Goal: Transaction & Acquisition: Obtain resource

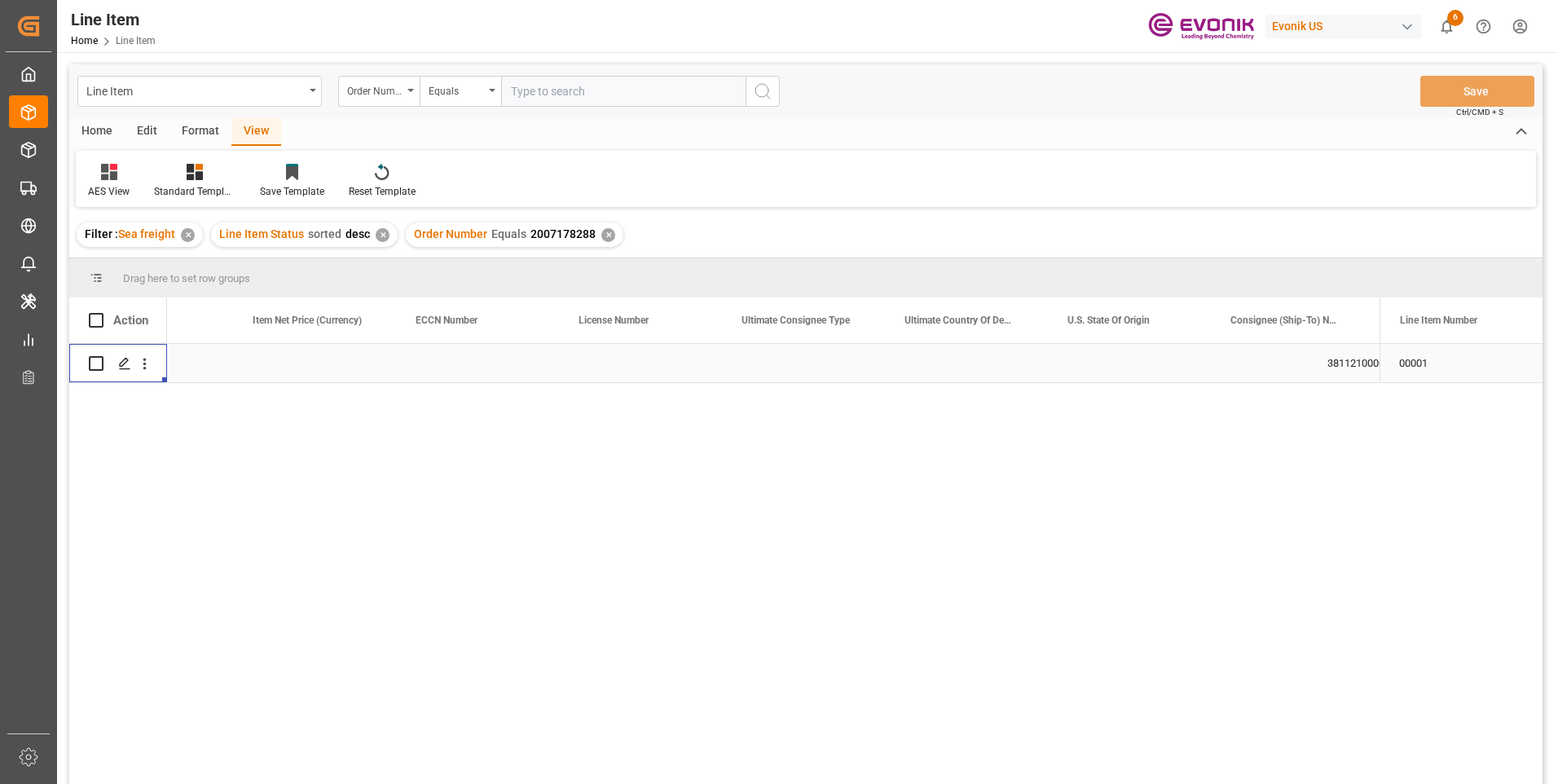
scroll to position [0, 1401]
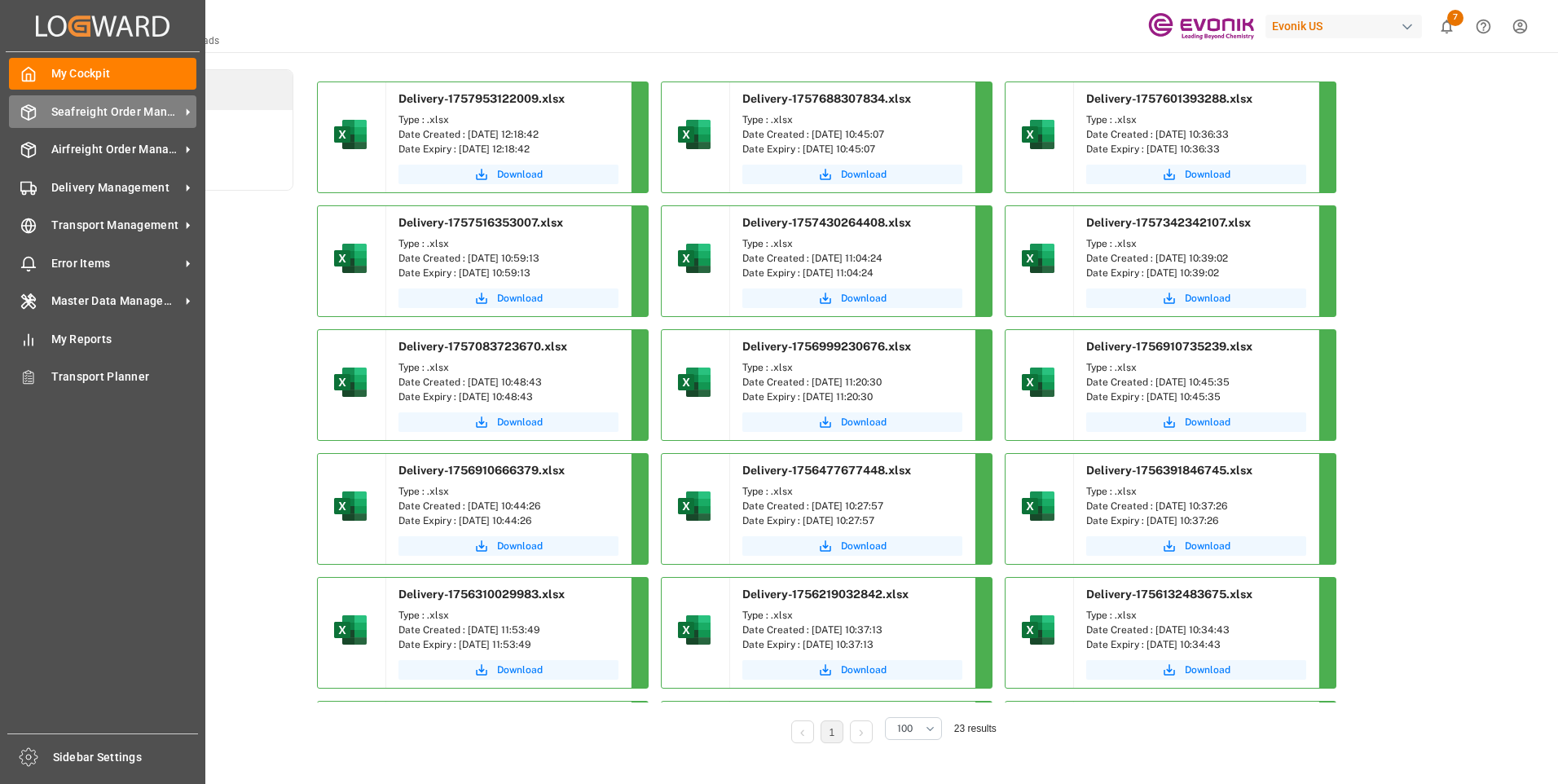
click at [66, 100] on div "Seafreight Order Management Seafreight Order Management" at bounding box center [103, 111] width 187 height 32
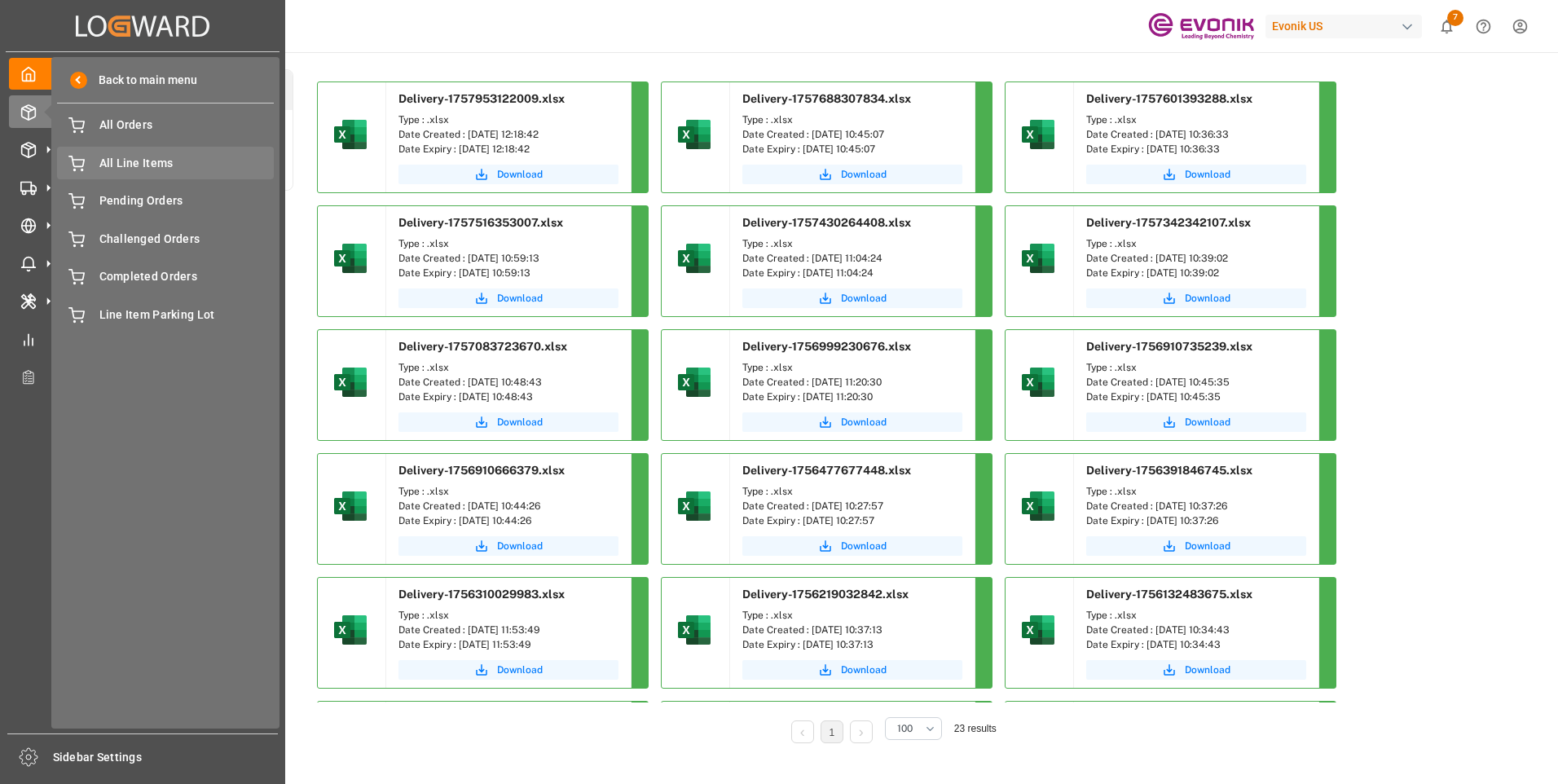
click at [136, 160] on span "All Line Items" at bounding box center [186, 163] width 175 height 17
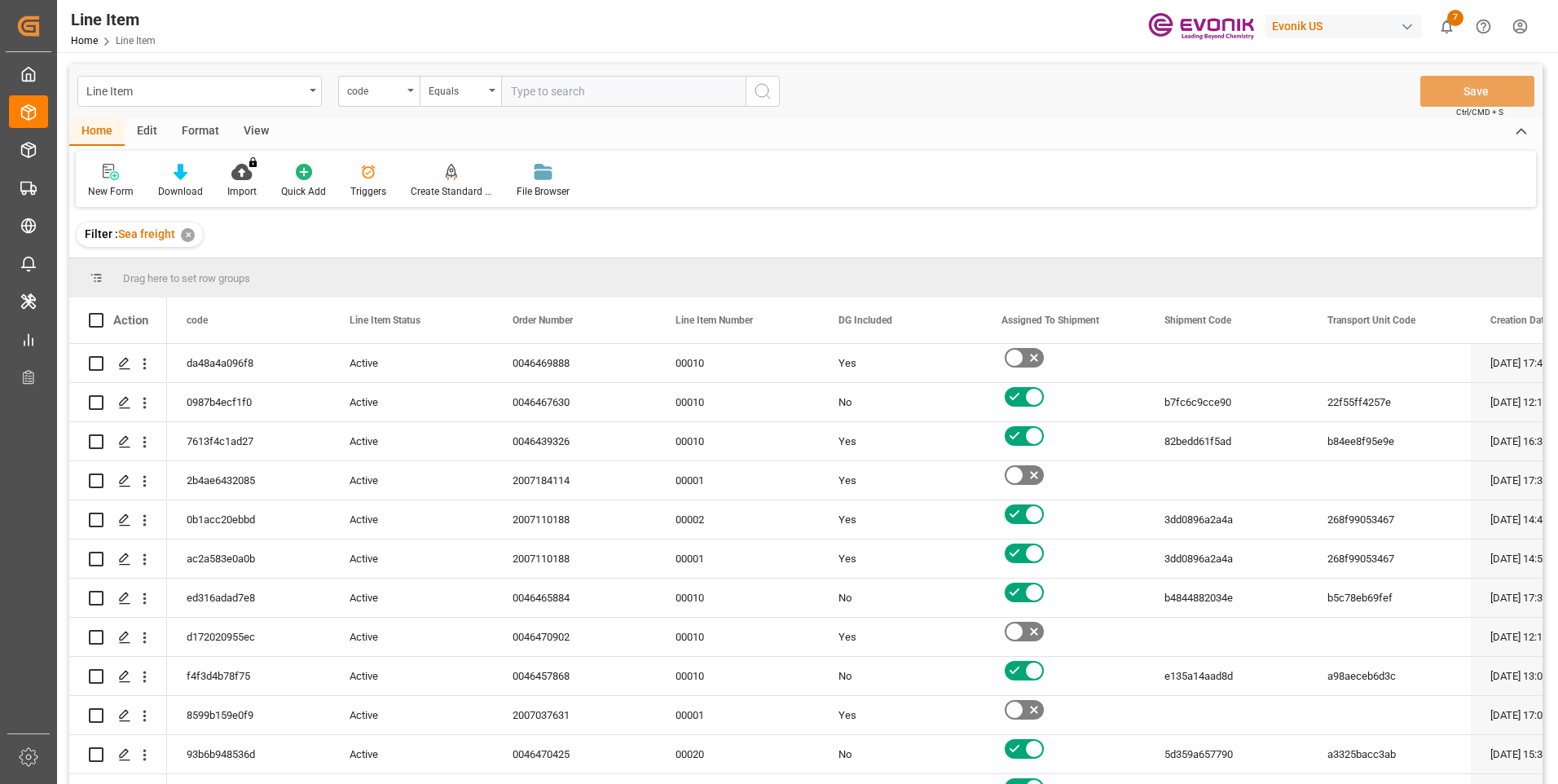
click at [204, 136] on div "Format" at bounding box center [200, 132] width 62 height 28
click at [103, 173] on div at bounding box center [111, 171] width 48 height 17
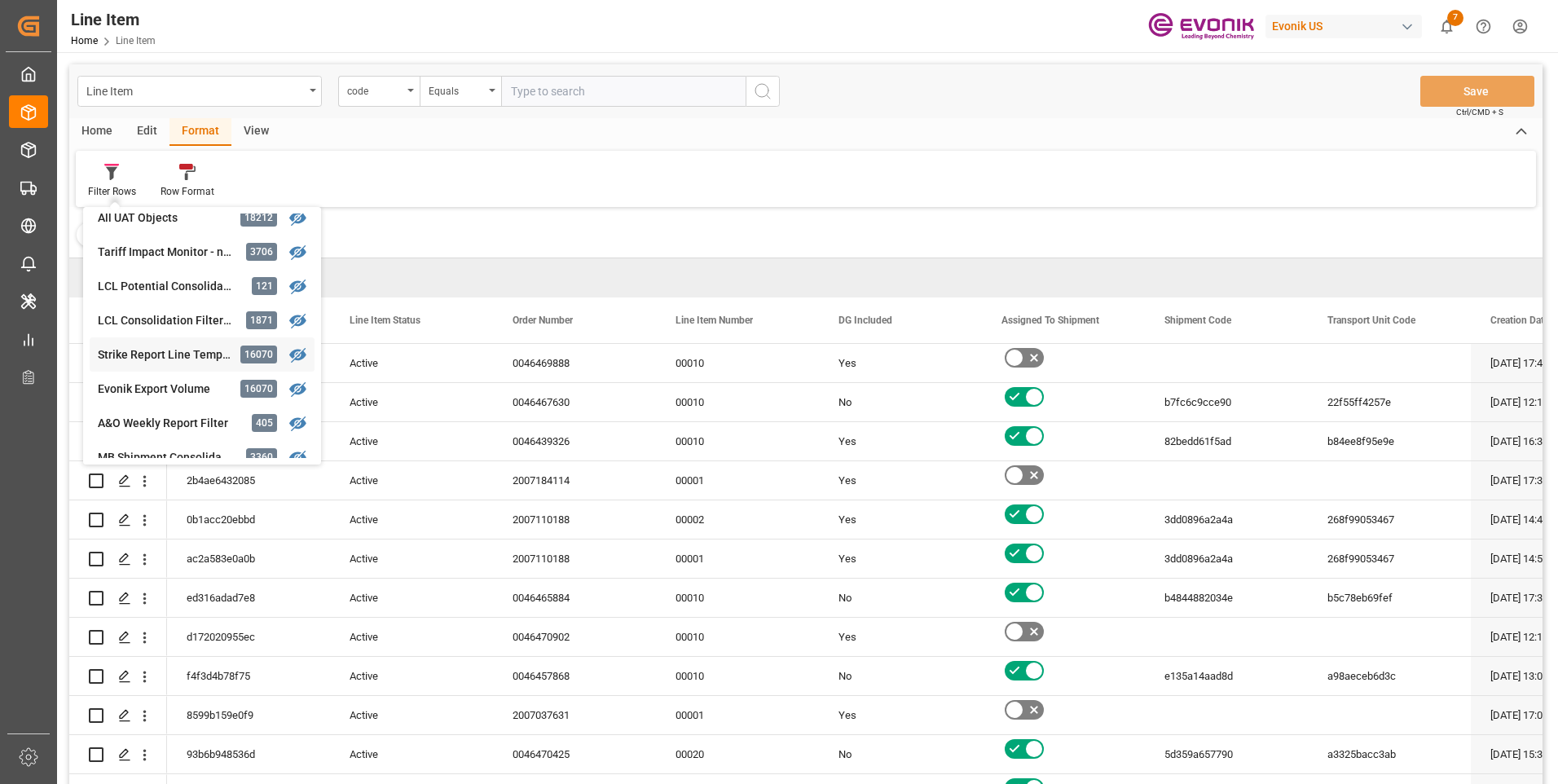
scroll to position [163, 0]
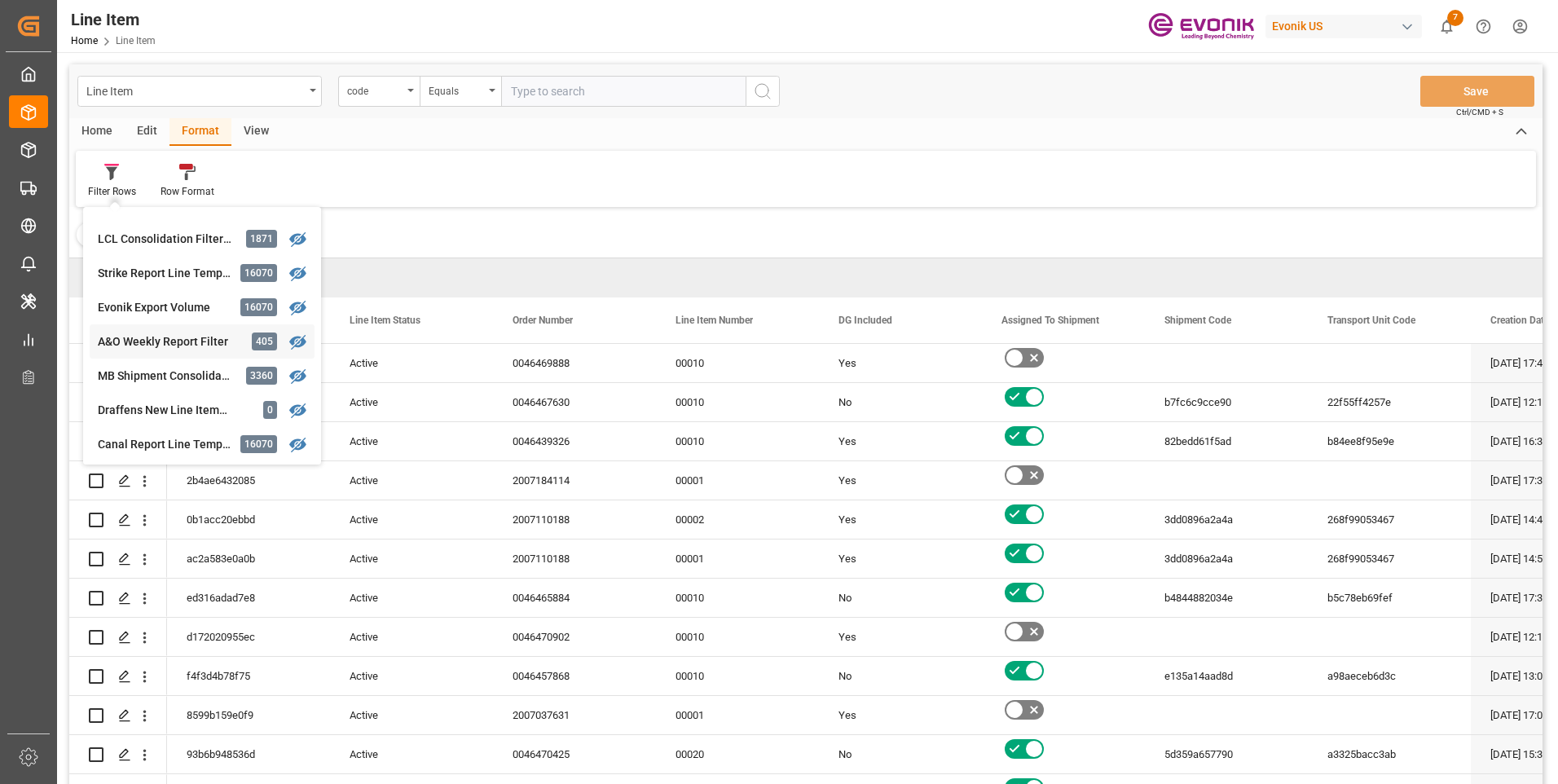
click at [133, 343] on div "Line Item code Equals Save Ctrl/CMD + S Home Edit Format View Filter Rows Produ…" at bounding box center [806, 445] width 1473 height 762
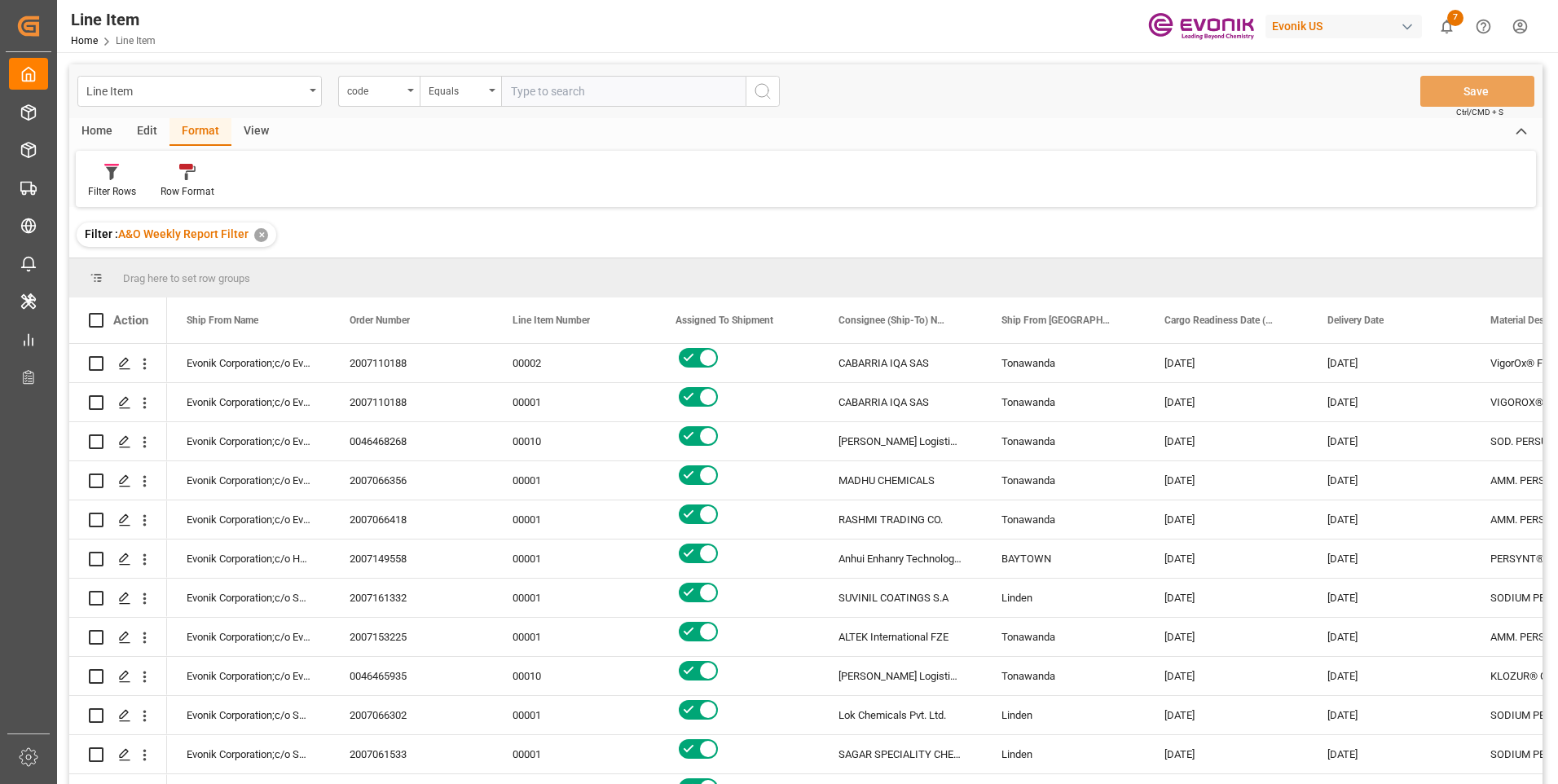
click at [99, 124] on div "Home" at bounding box center [96, 132] width 55 height 28
click at [180, 179] on icon at bounding box center [180, 171] width 14 height 16
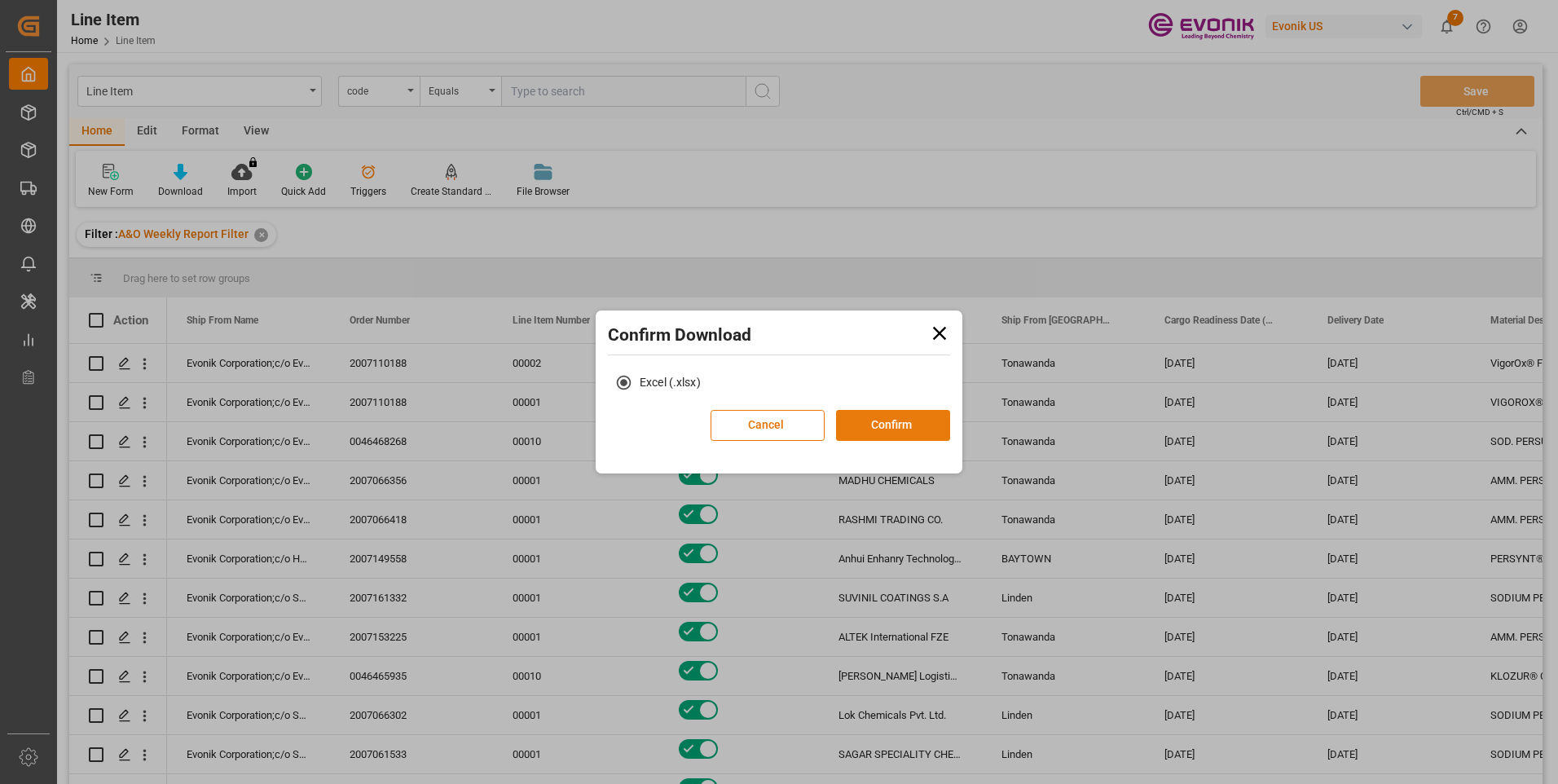
click at [910, 422] on button "Confirm" at bounding box center [893, 425] width 114 height 31
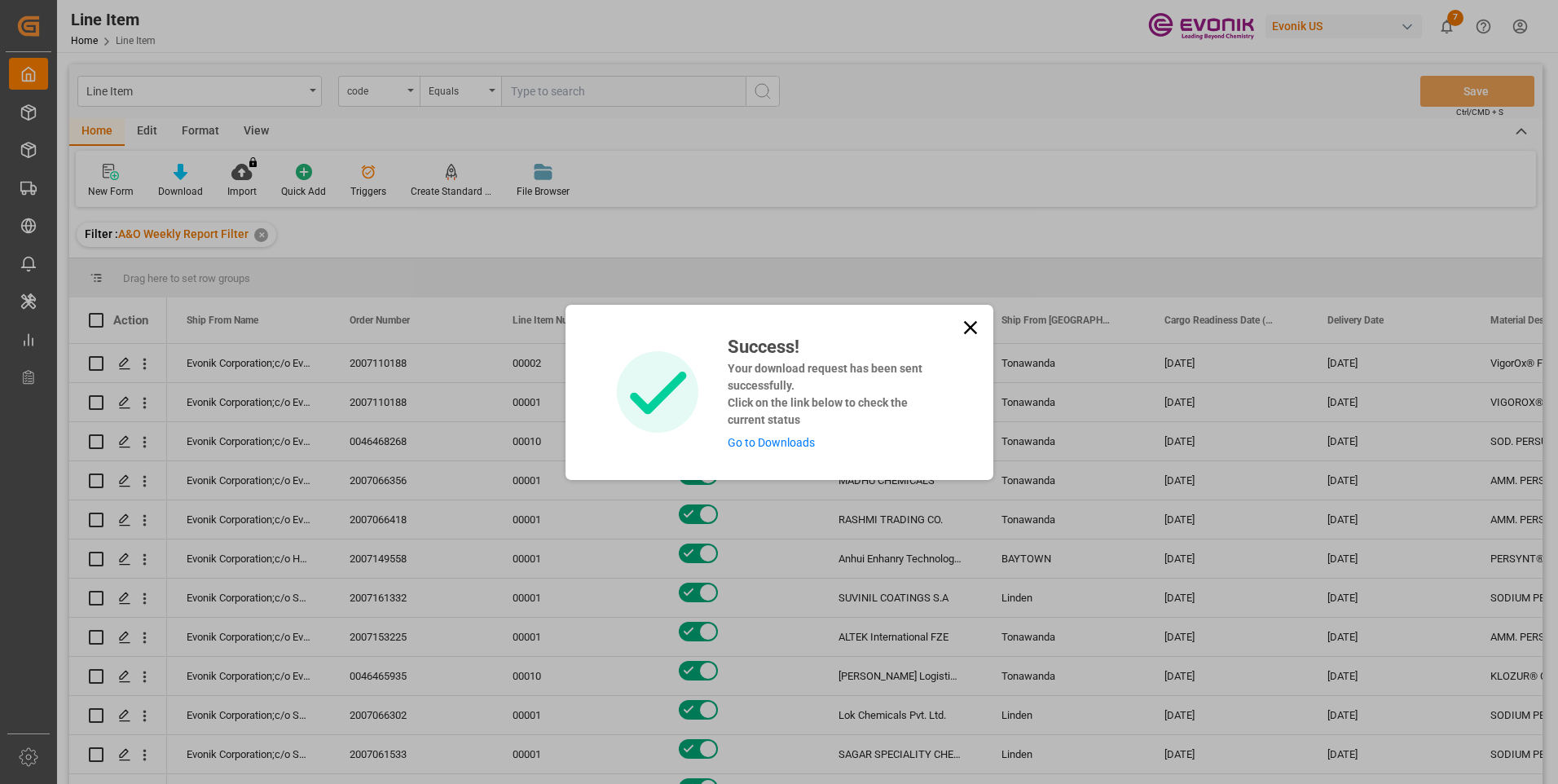
click at [768, 442] on link "Go to Downloads" at bounding box center [771, 443] width 87 height 13
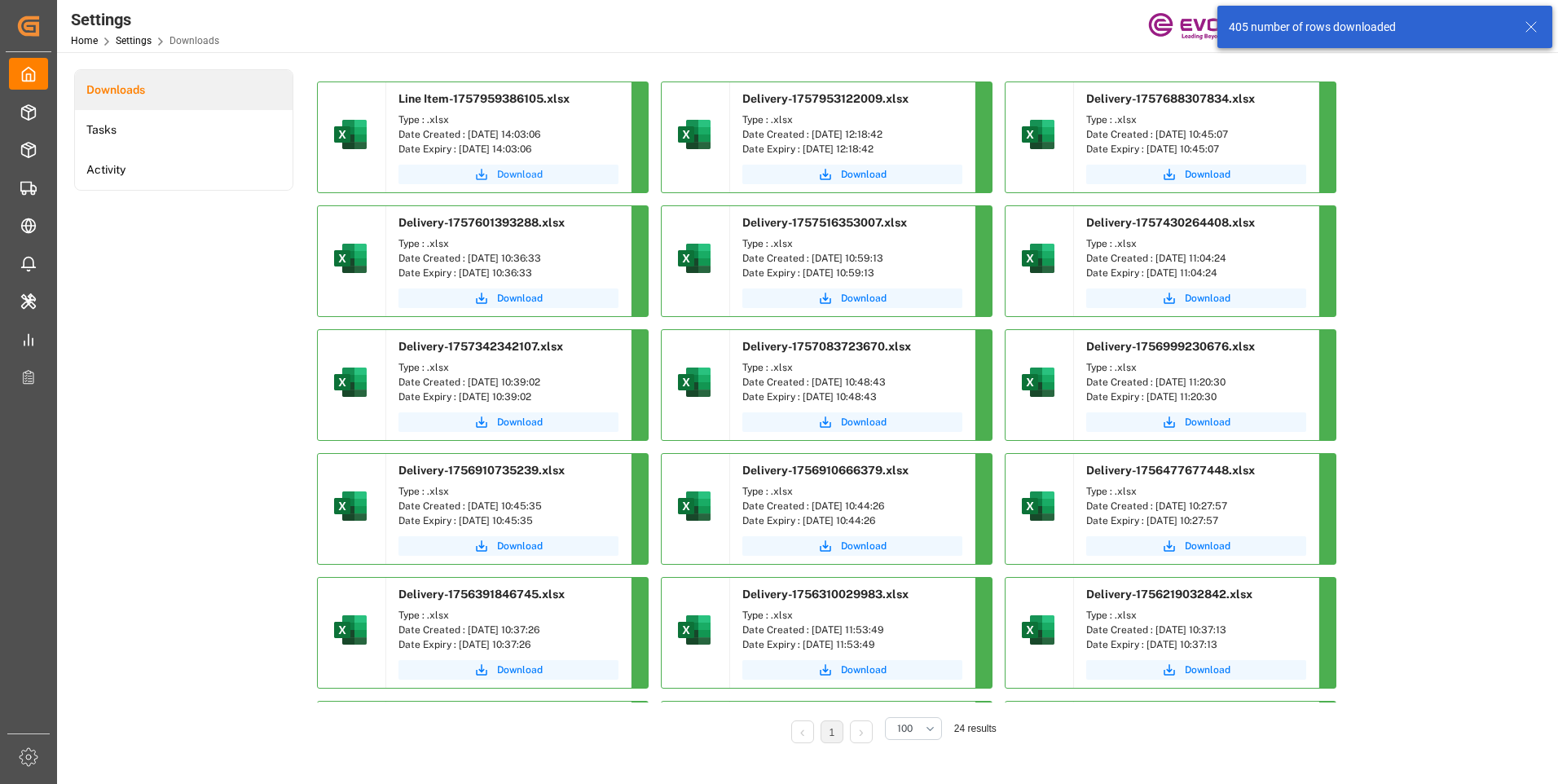
click at [505, 174] on span "Download" at bounding box center [519, 174] width 46 height 15
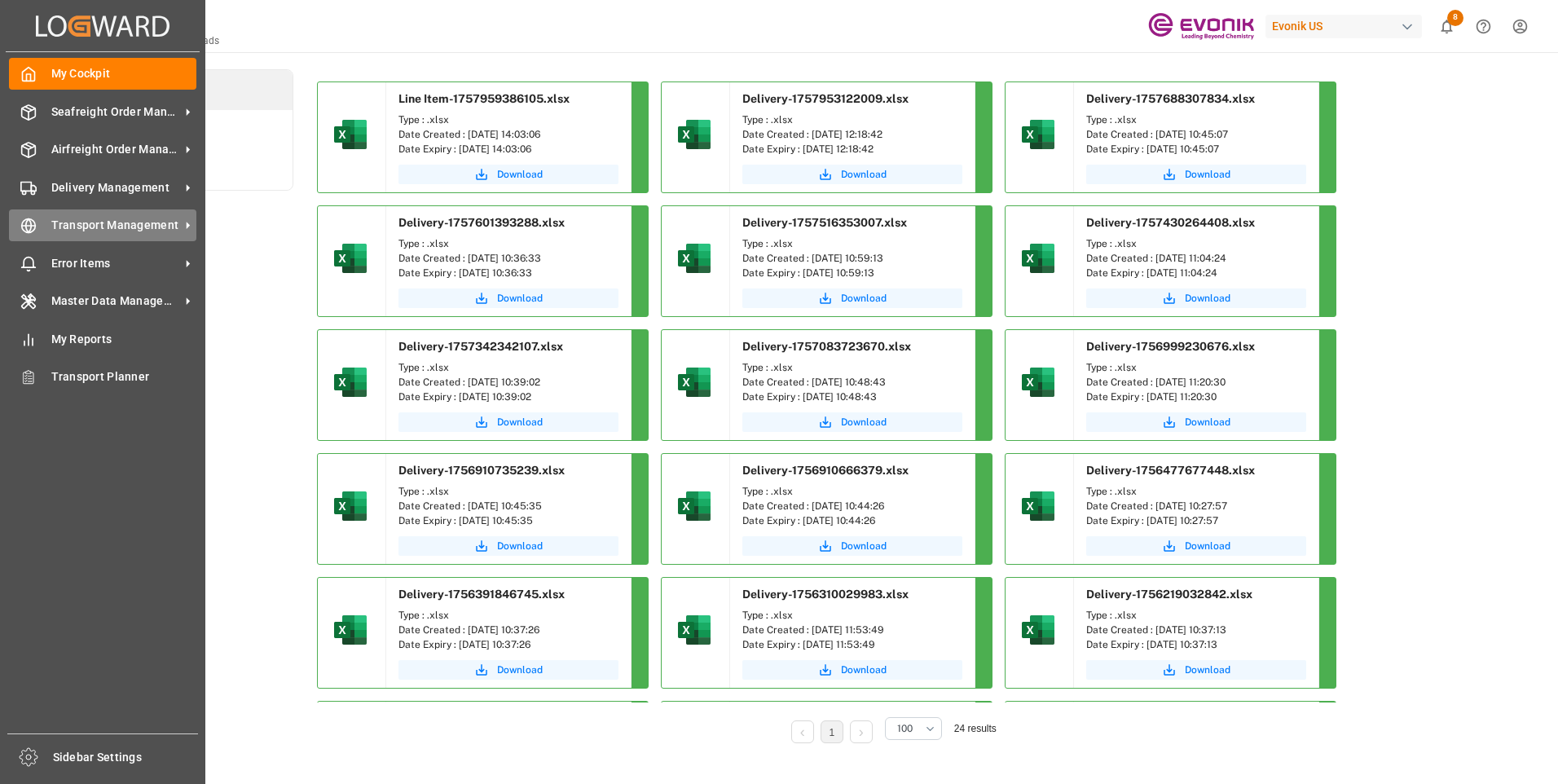
click at [109, 222] on span "Transport Management" at bounding box center [116, 225] width 129 height 17
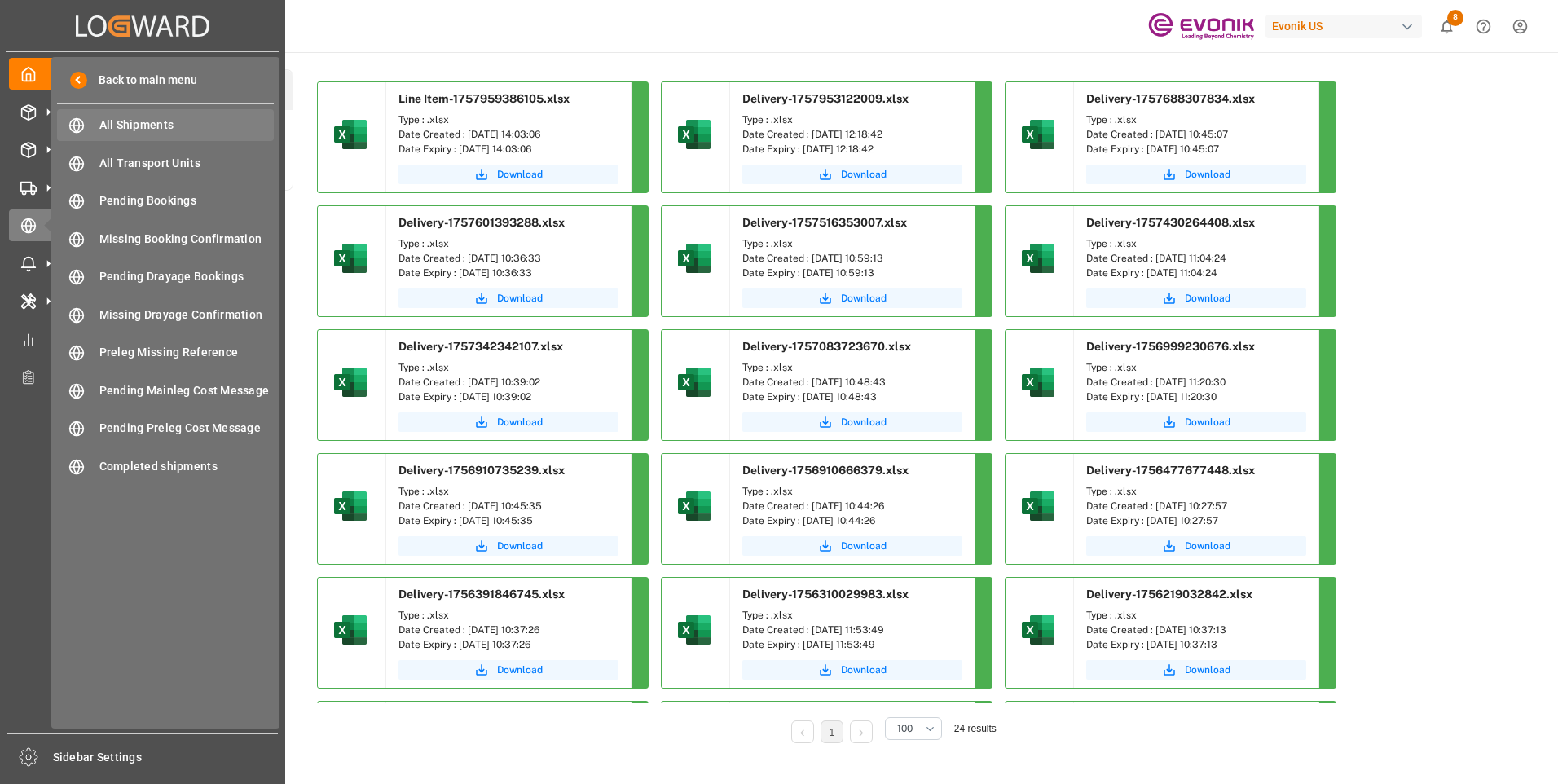
click at [141, 123] on span "All Shipments" at bounding box center [186, 125] width 175 height 17
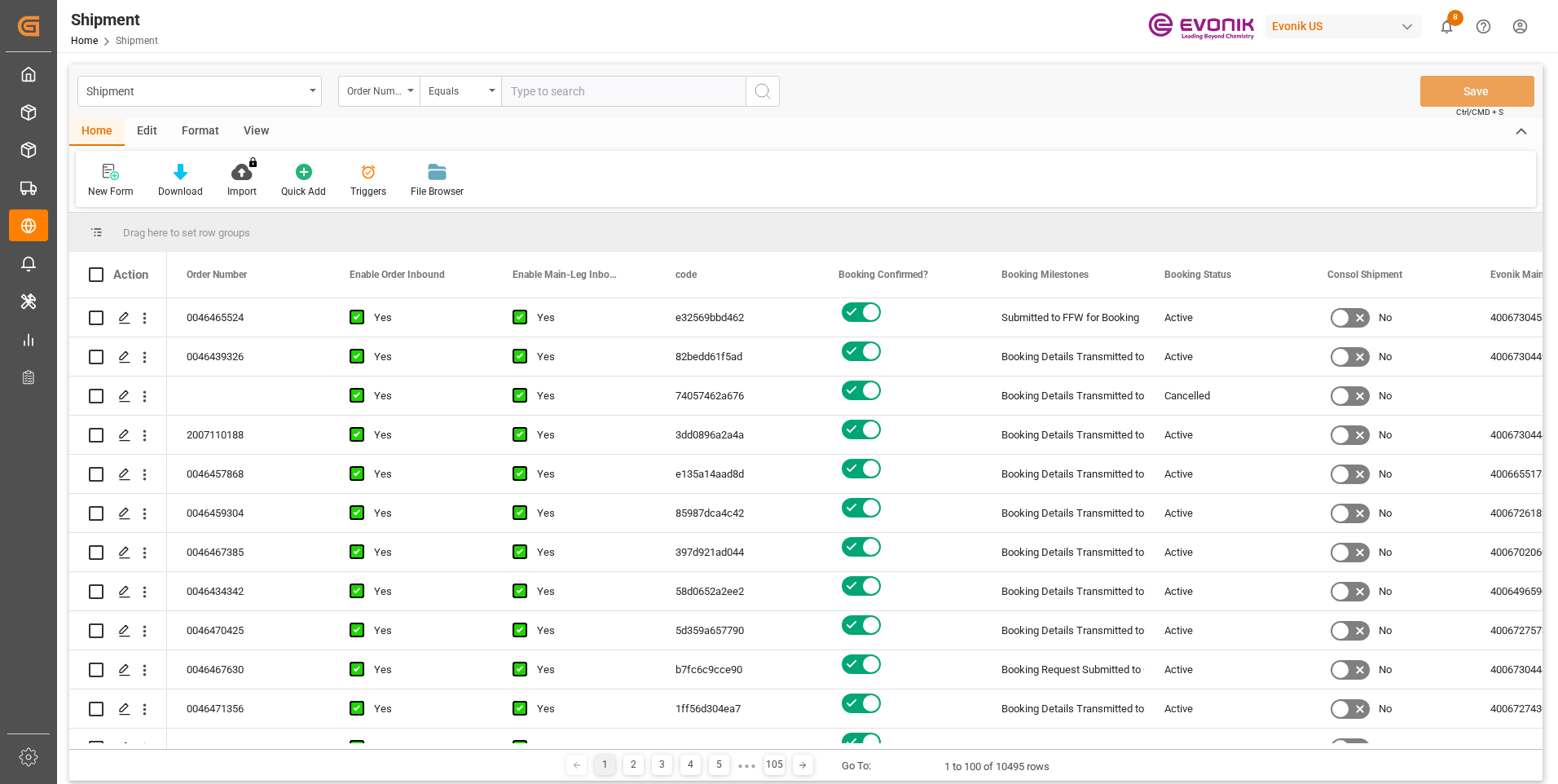
click at [207, 136] on div "Format" at bounding box center [200, 132] width 62 height 28
click at [115, 190] on div "Filter Rows" at bounding box center [111, 192] width 48 height 15
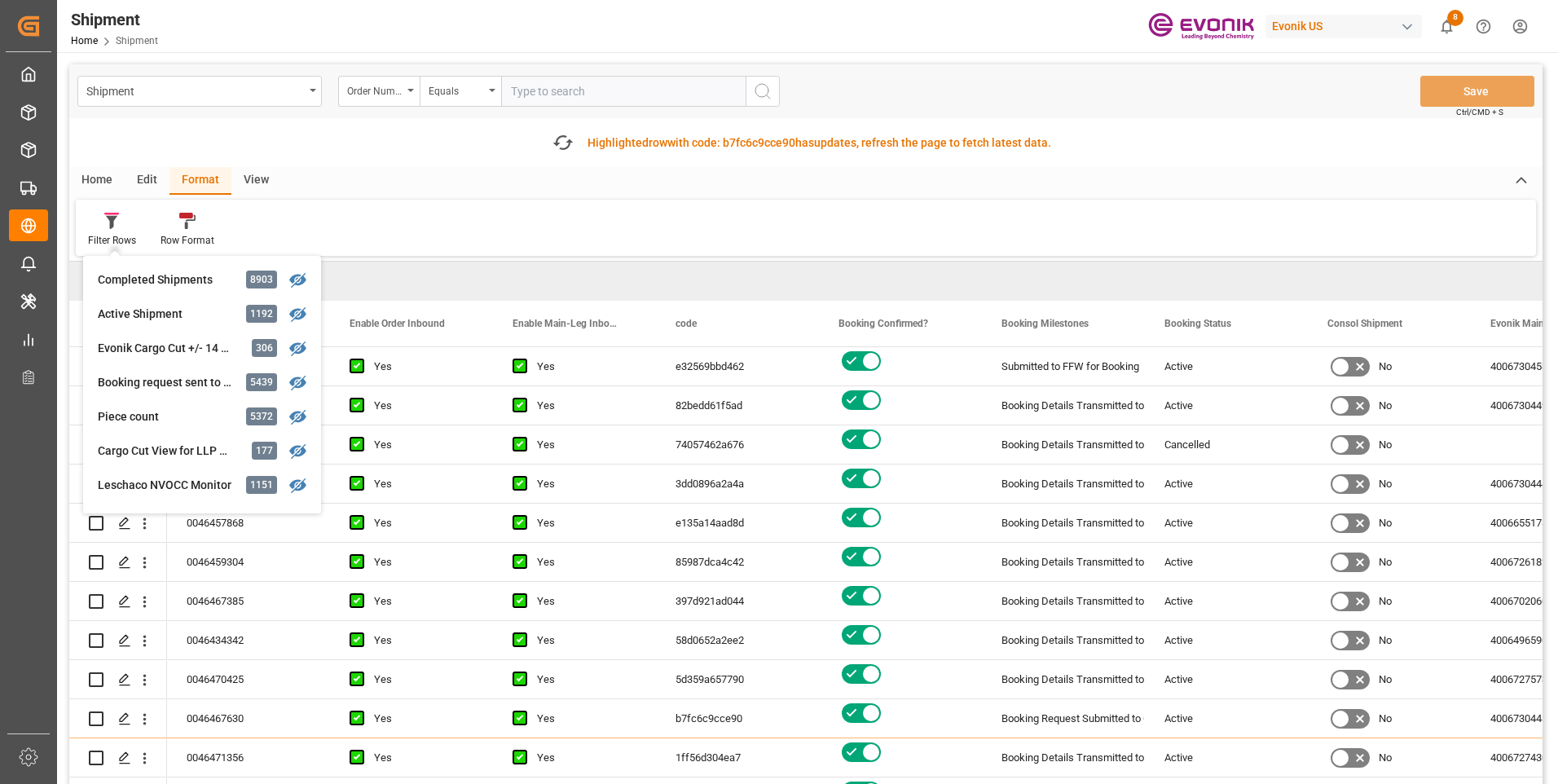
click at [406, 229] on div "Filter Rows Completed Shipments 8903 Active Shipment 1192 Evonik Cargo Cut +/- …" at bounding box center [806, 227] width 1460 height 56
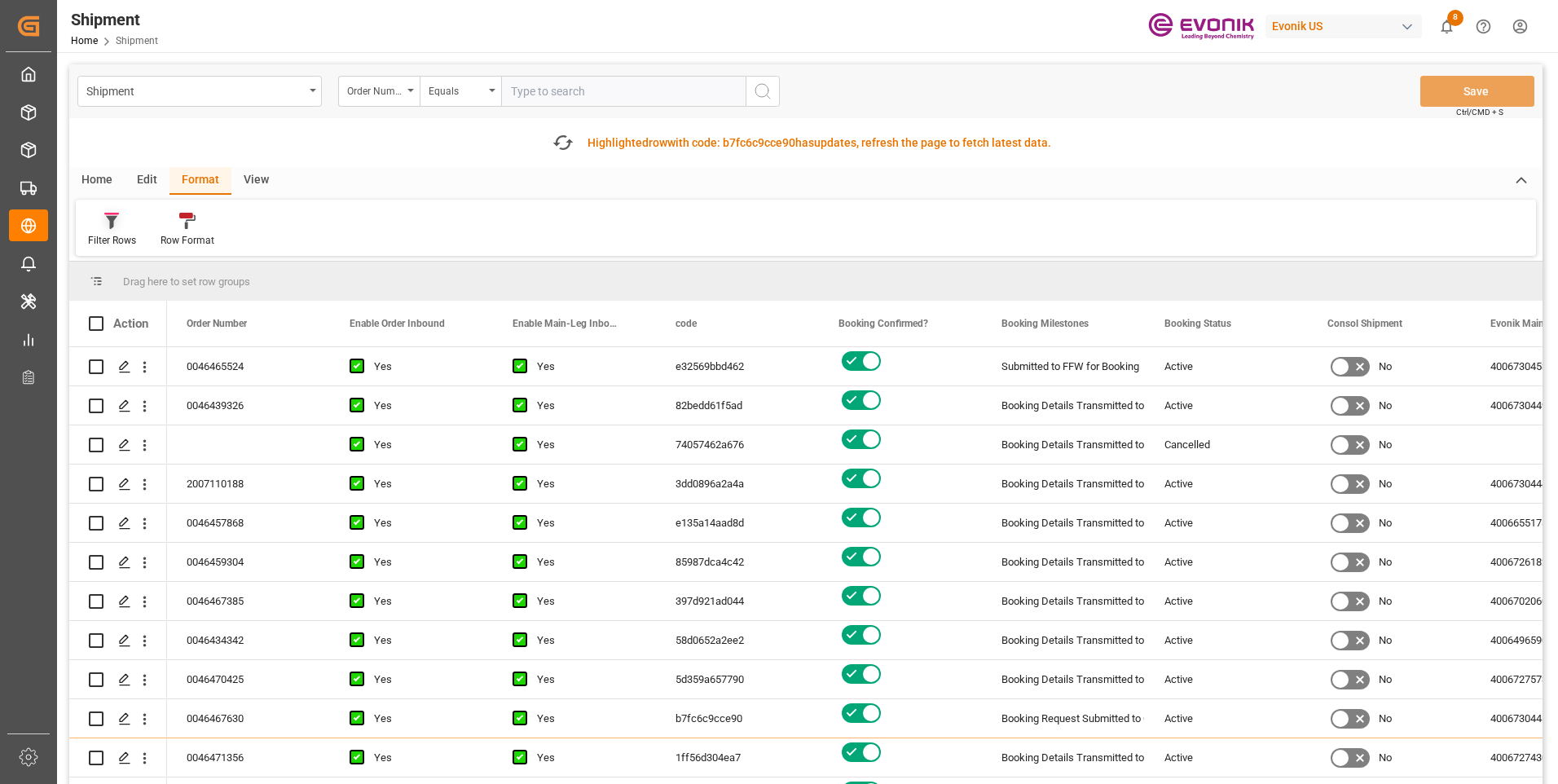
click at [109, 231] on div "Filter Rows" at bounding box center [111, 229] width 72 height 36
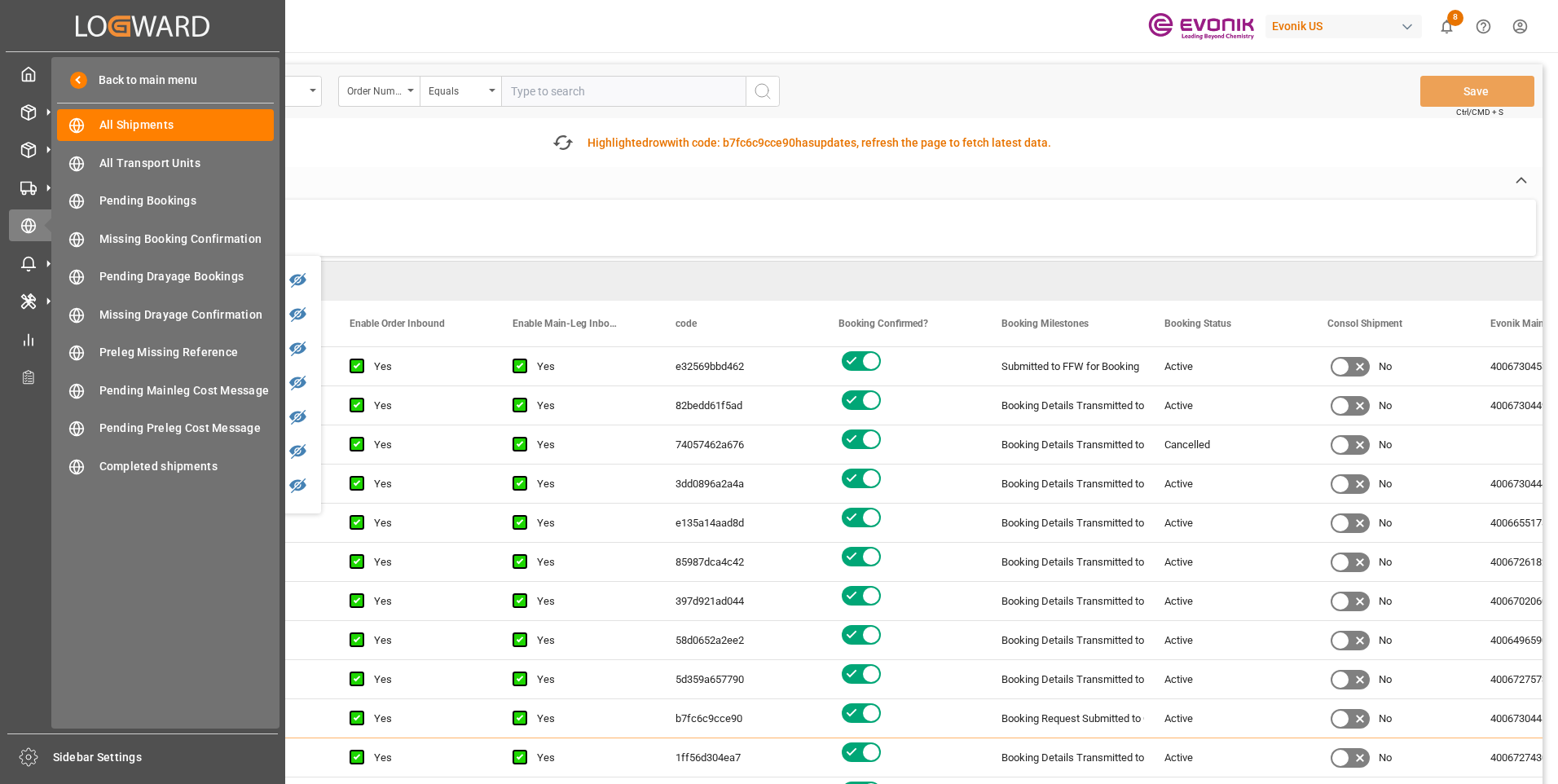
click at [23, 56] on div "My Cockpit My Cockpit Seafreight Order Management Seafreight Order Management A…" at bounding box center [142, 393] width 274 height 681
click at [28, 69] on icon at bounding box center [28, 74] width 16 height 16
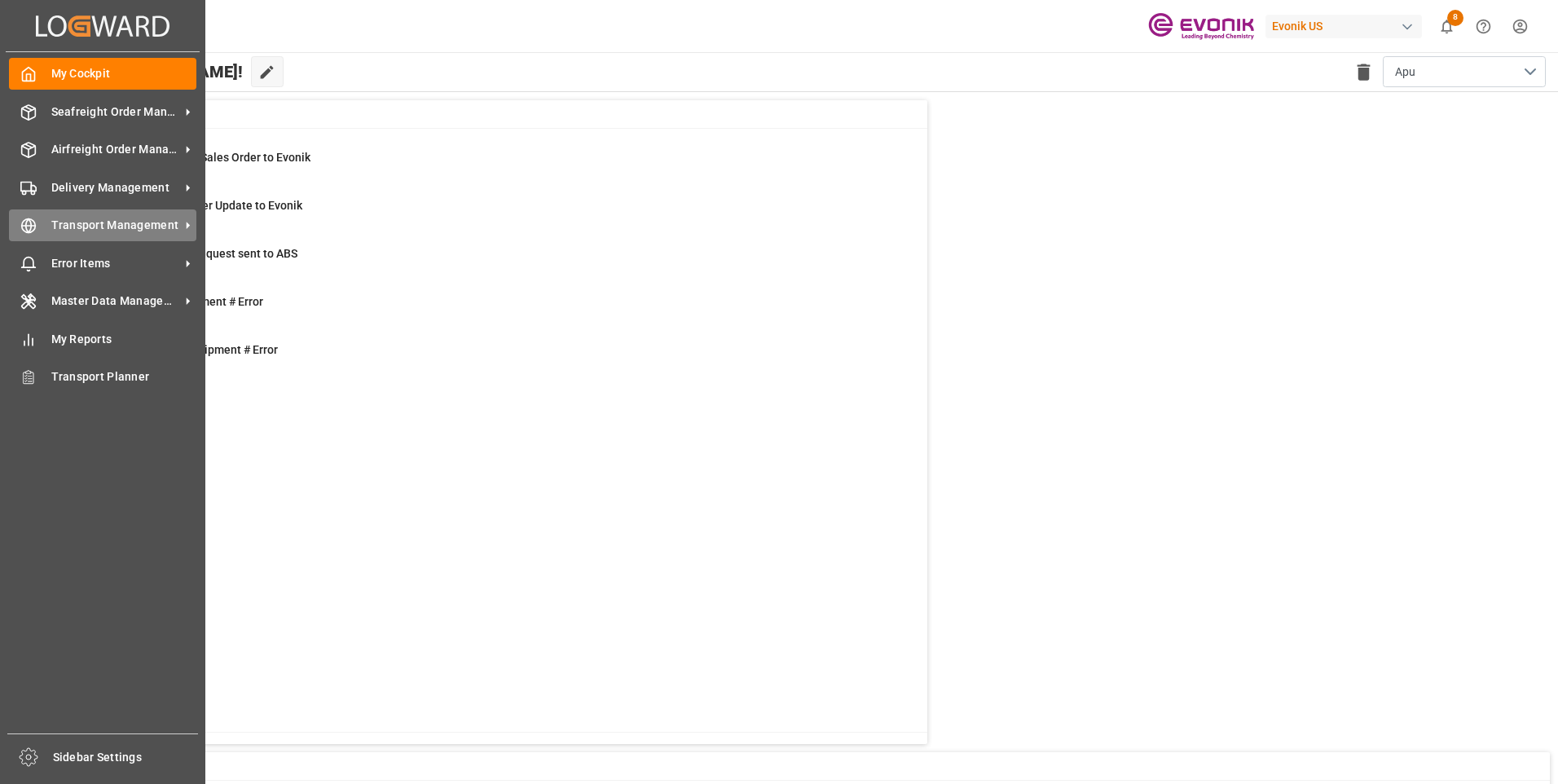
click at [88, 216] on div "Transport Management Transport Management" at bounding box center [103, 225] width 187 height 32
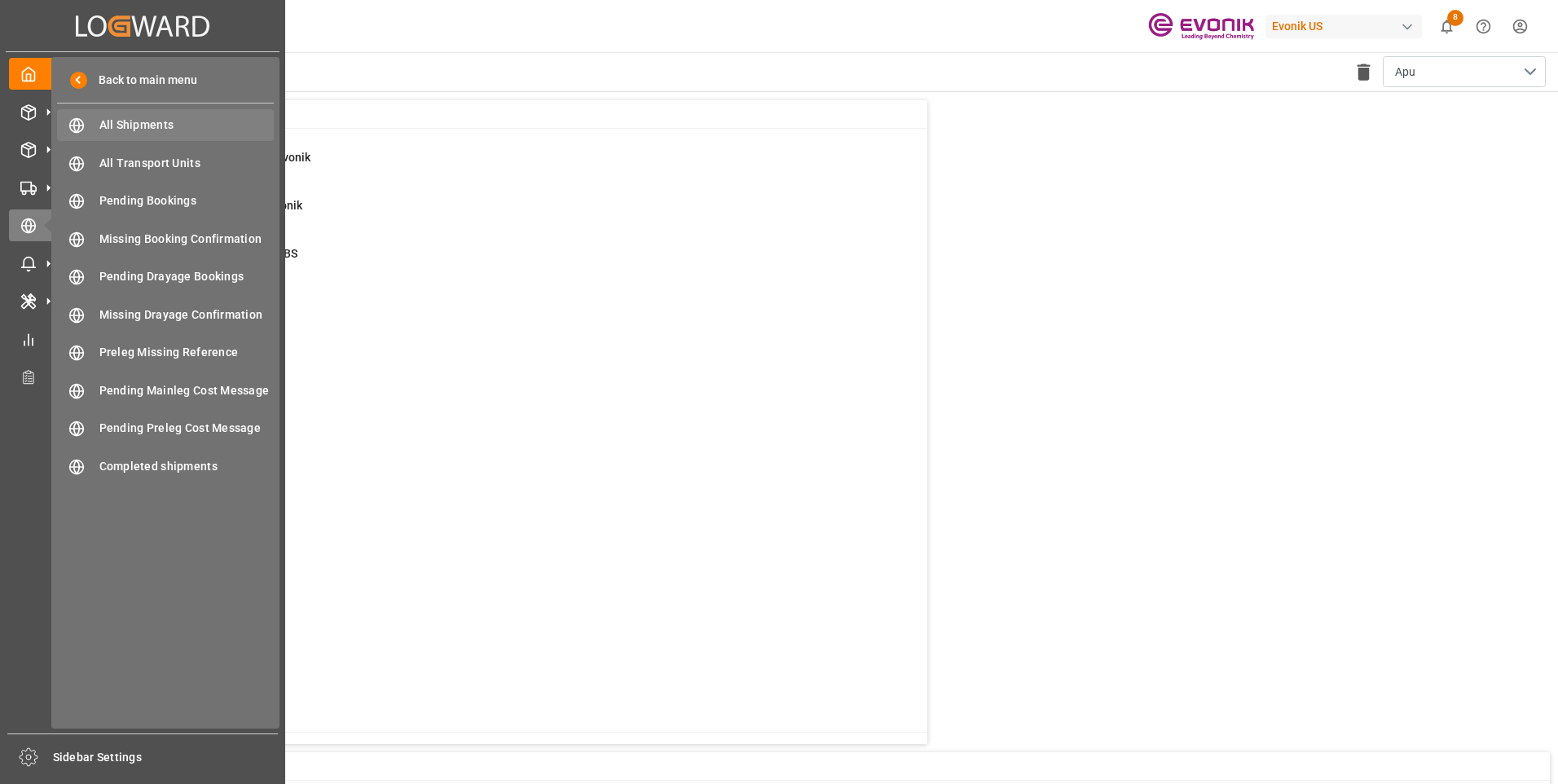
click at [138, 120] on span "All Shipments" at bounding box center [186, 125] width 175 height 17
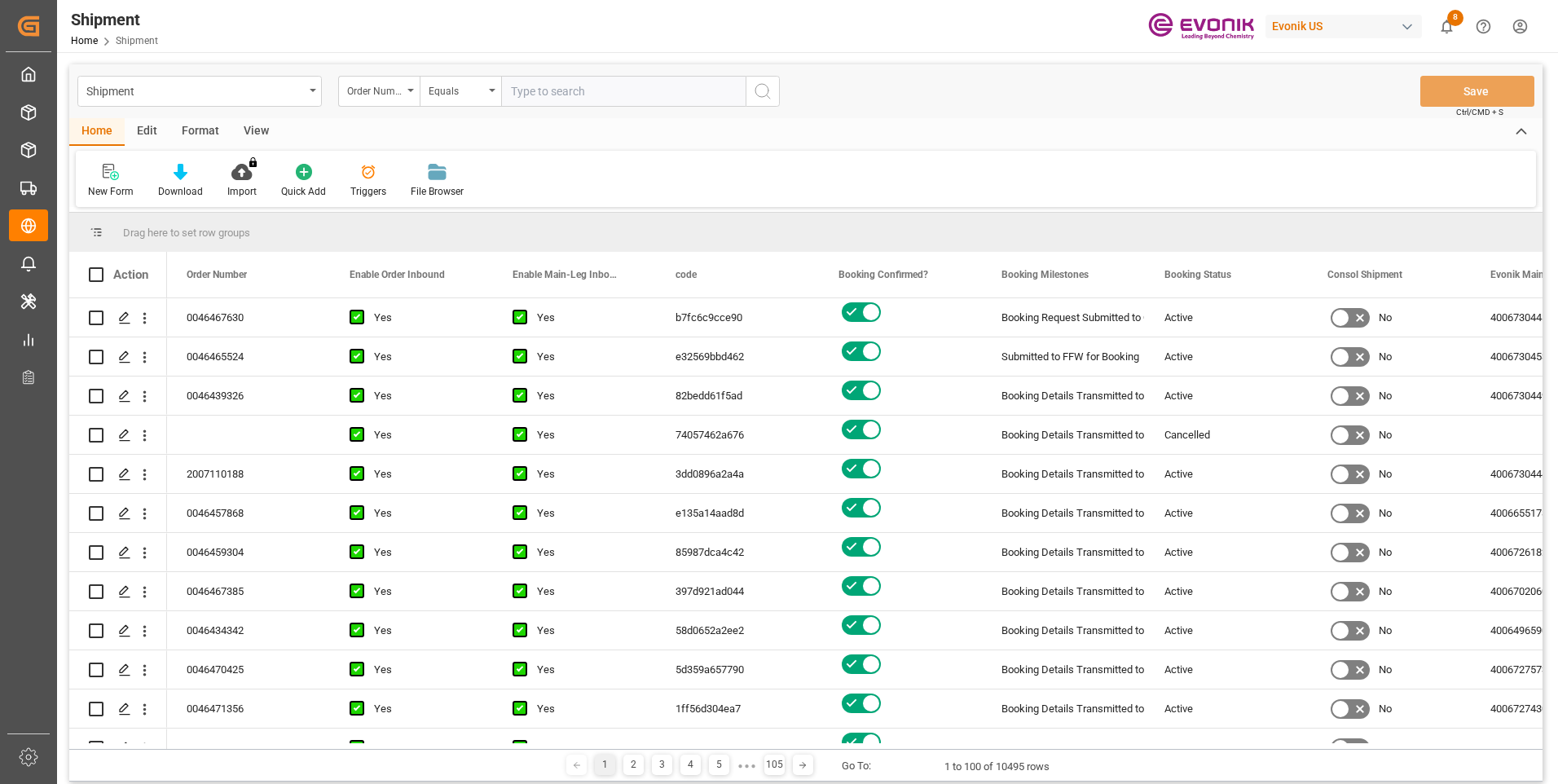
click at [191, 133] on div "Format" at bounding box center [200, 132] width 62 height 28
click at [117, 182] on div "Filter Rows" at bounding box center [111, 181] width 72 height 36
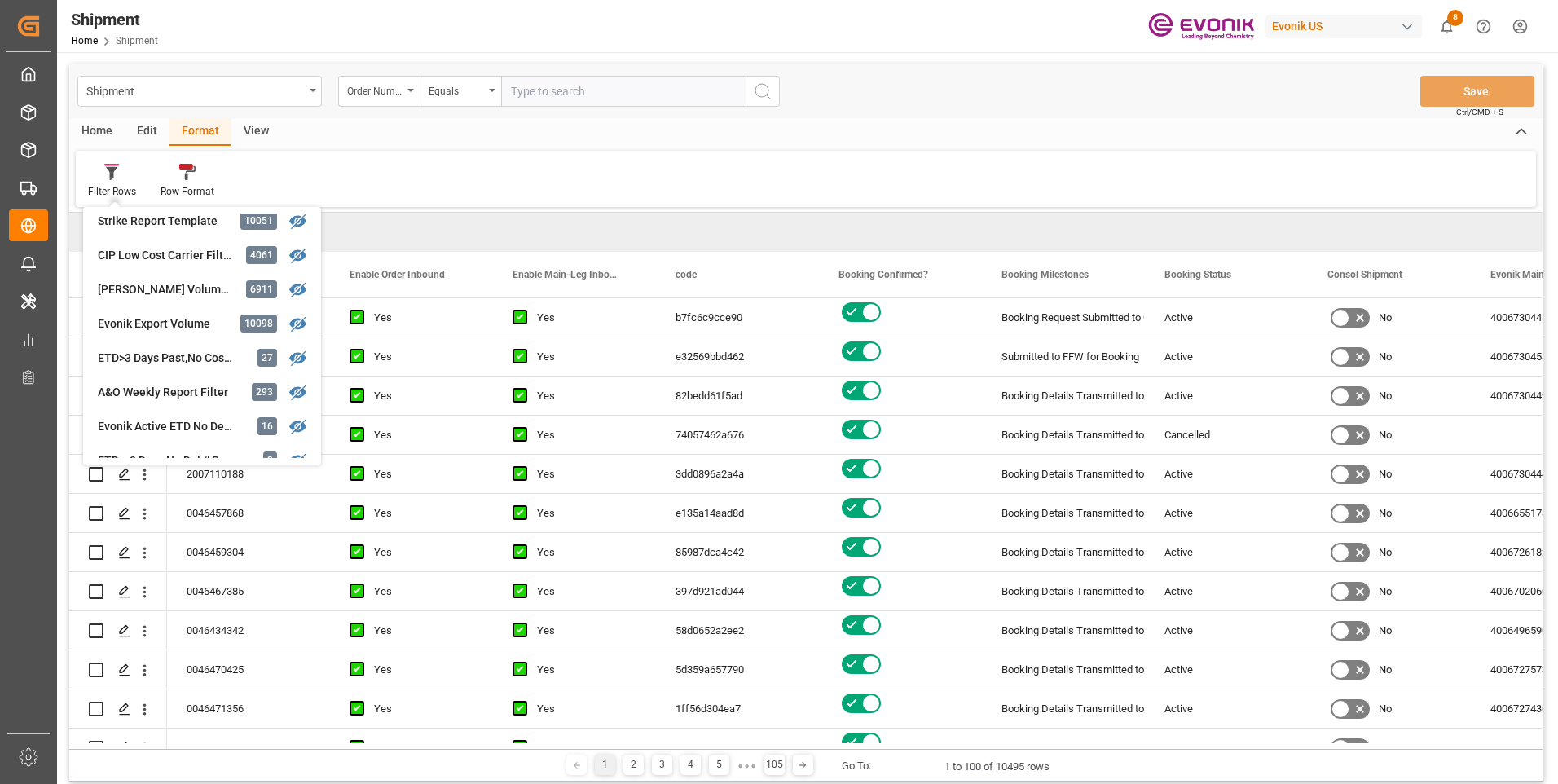
scroll to position [570, 0]
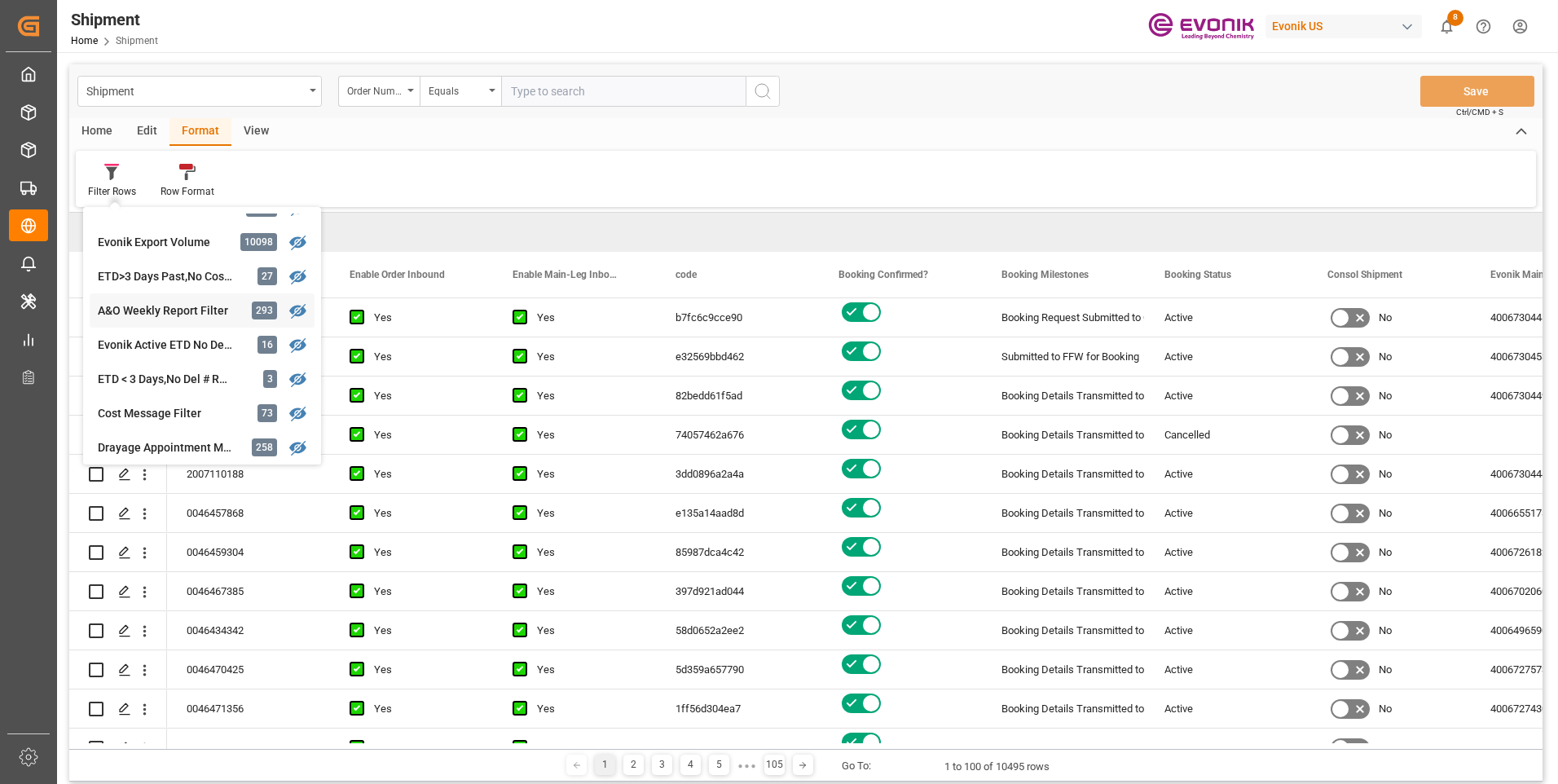
click at [159, 304] on div "A&O Weekly Report Filter" at bounding box center [168, 311] width 142 height 17
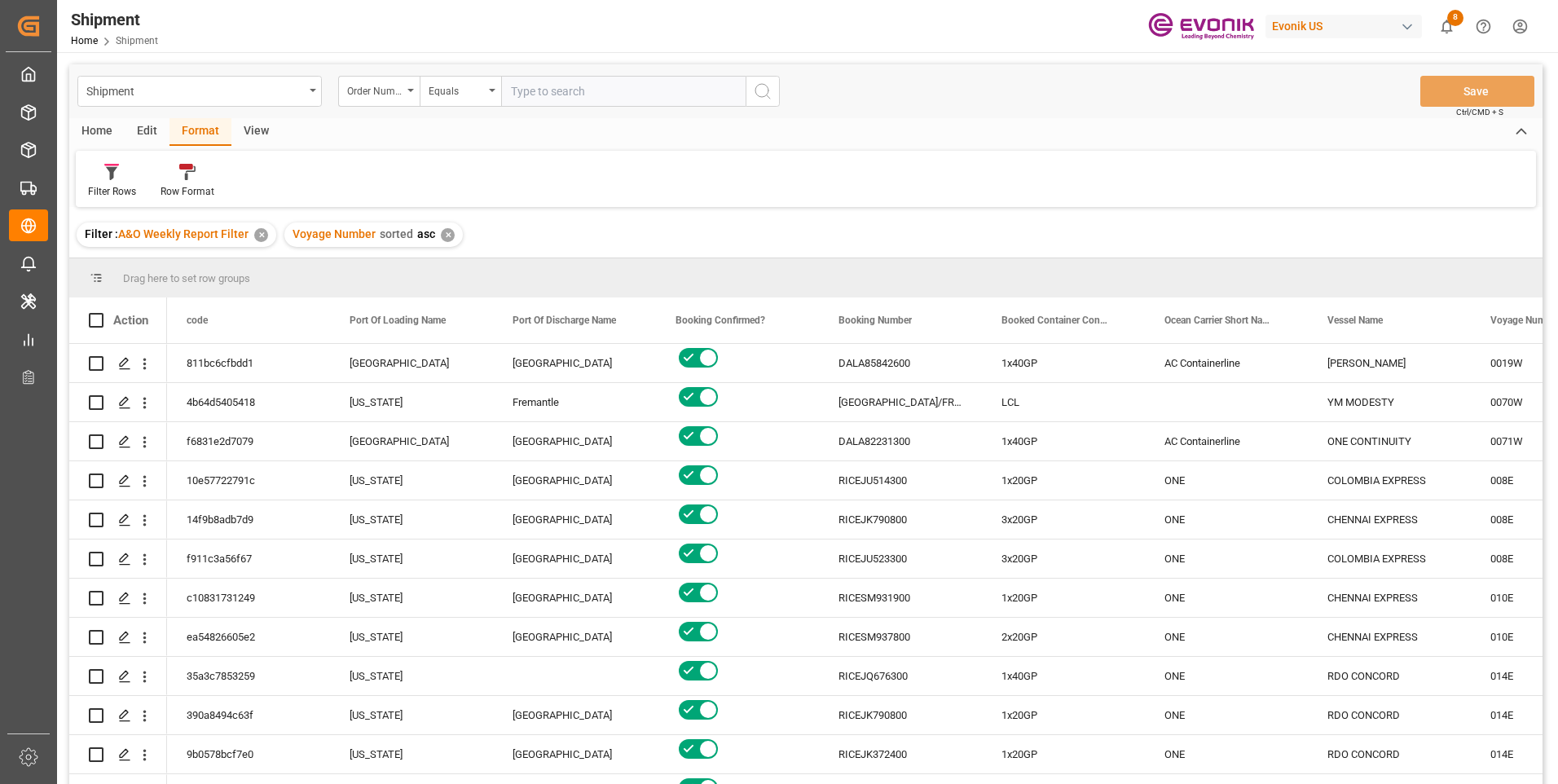
click at [95, 124] on div "Home" at bounding box center [96, 132] width 55 height 28
click at [180, 187] on div "Download" at bounding box center [181, 192] width 45 height 15
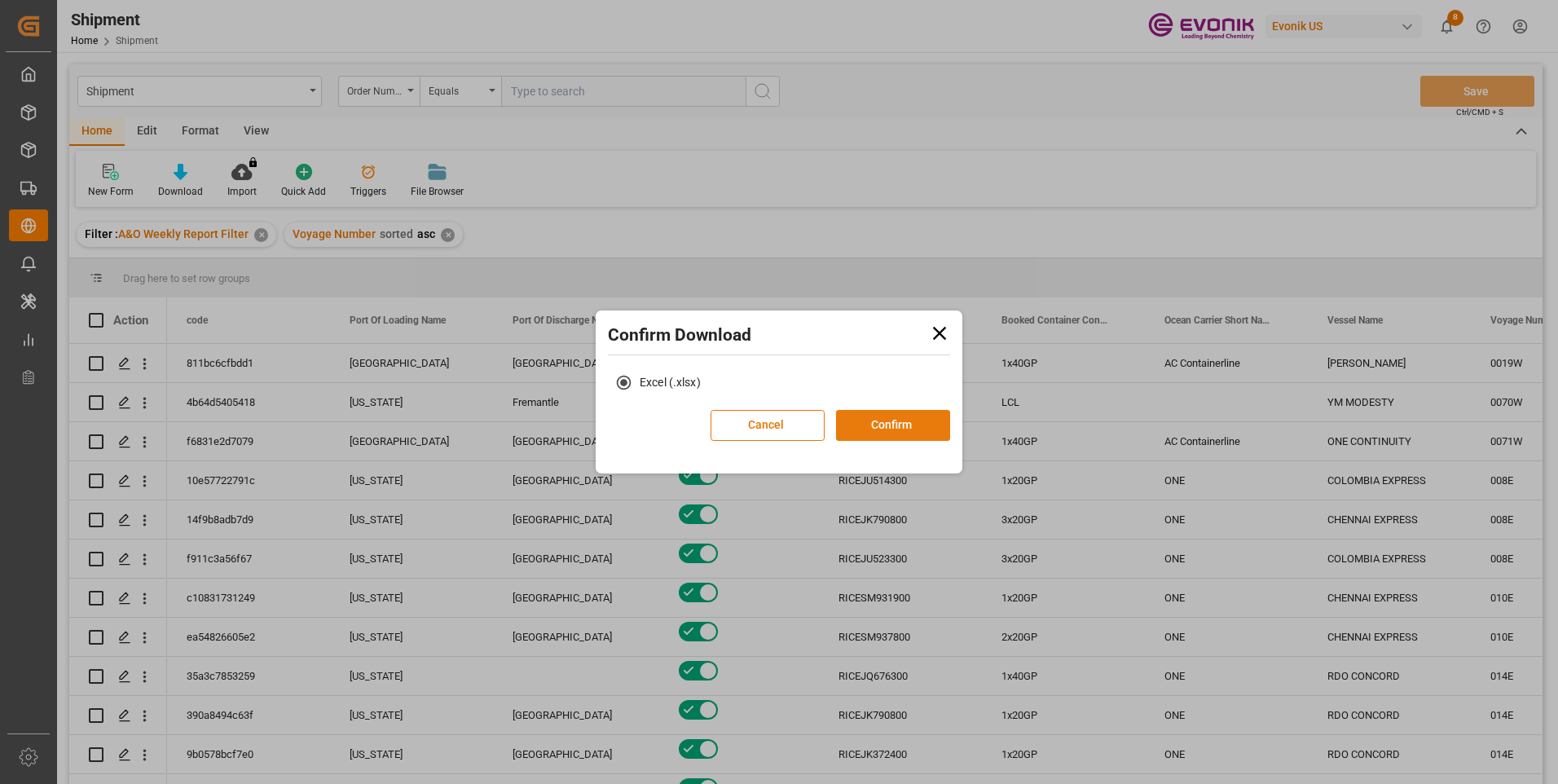
click at [893, 433] on button "Confirm" at bounding box center [893, 425] width 114 height 31
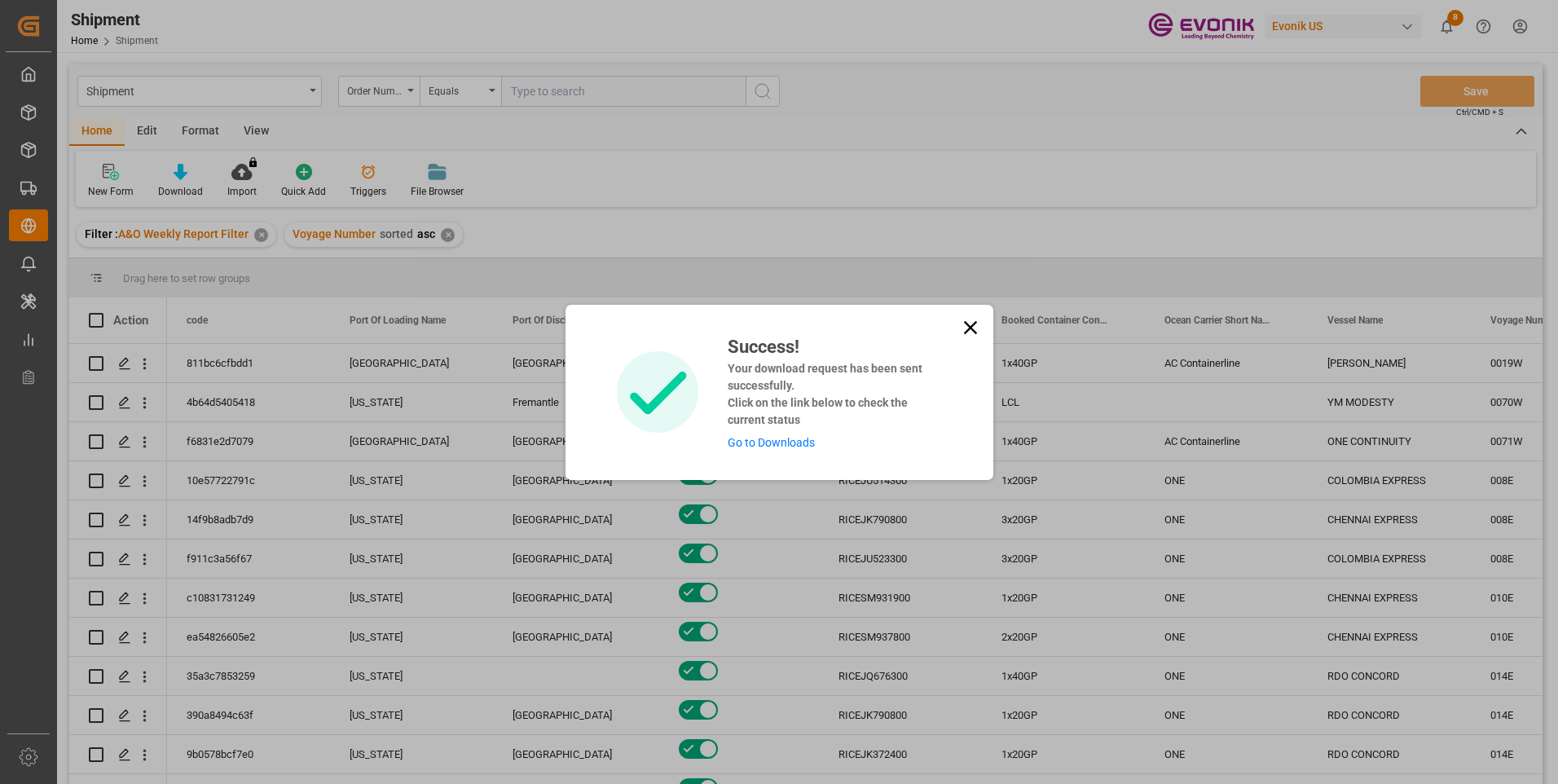
click at [779, 439] on link "Go to Downloads" at bounding box center [771, 443] width 87 height 13
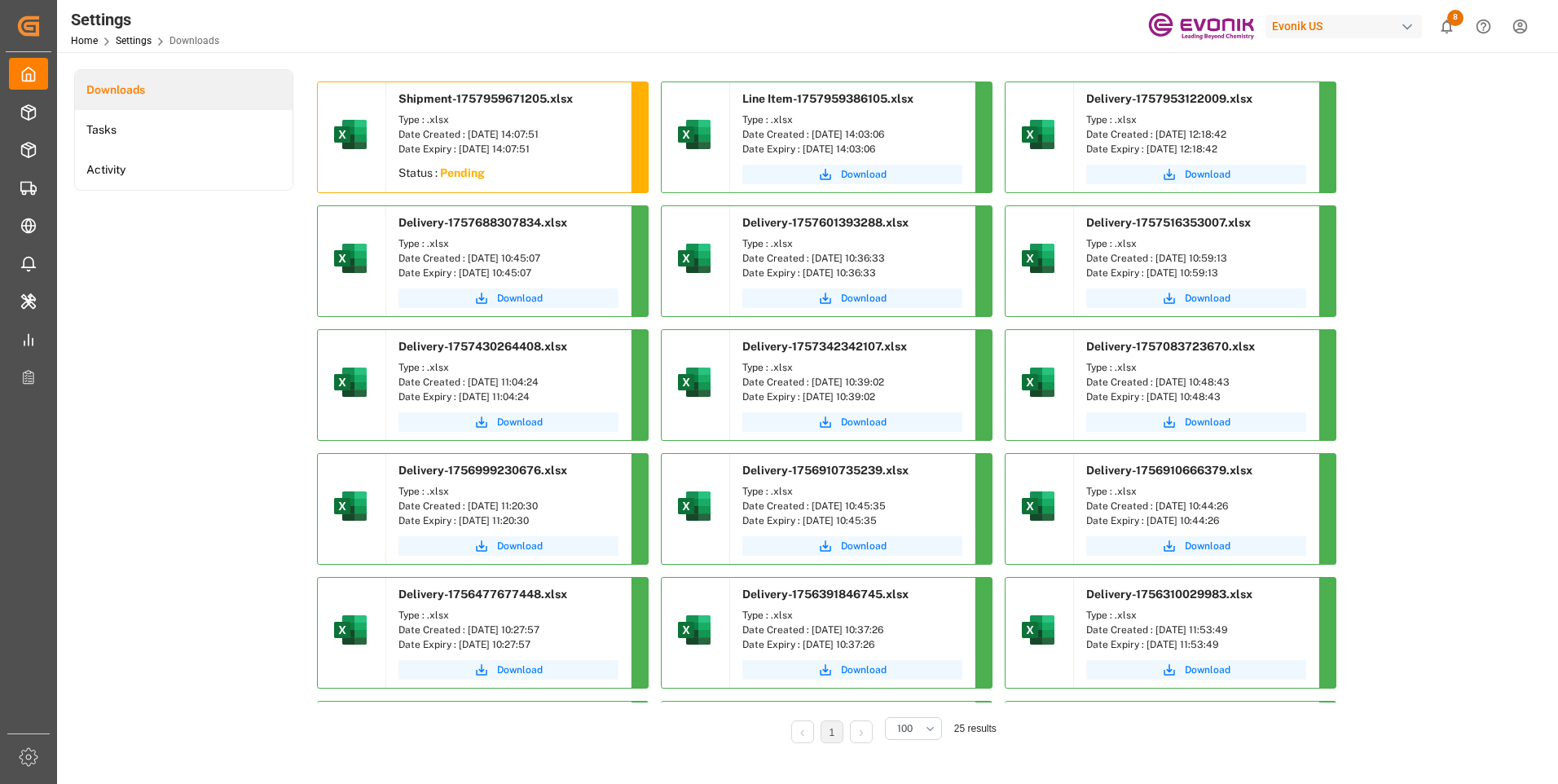
click at [797, 32] on div "Settings Home Settings Downloads Evonik US 8 Notifications Only show unread All…" at bounding box center [802, 26] width 1512 height 52
click at [518, 168] on span "Download" at bounding box center [519, 174] width 46 height 15
